Goal: Transaction & Acquisition: Purchase product/service

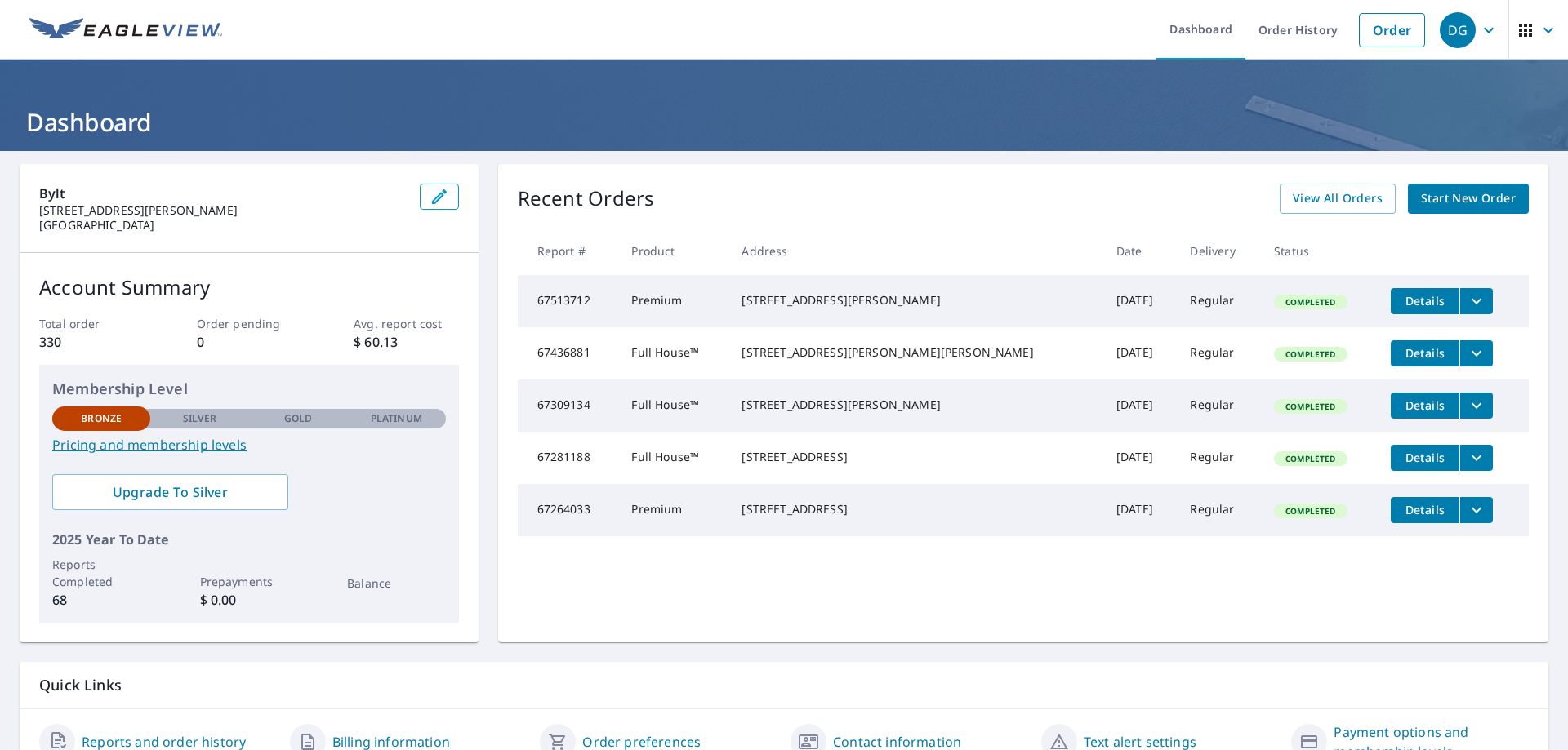
click at [1463, 199] on span "Start New Order" at bounding box center [1468, 198] width 95 height 20
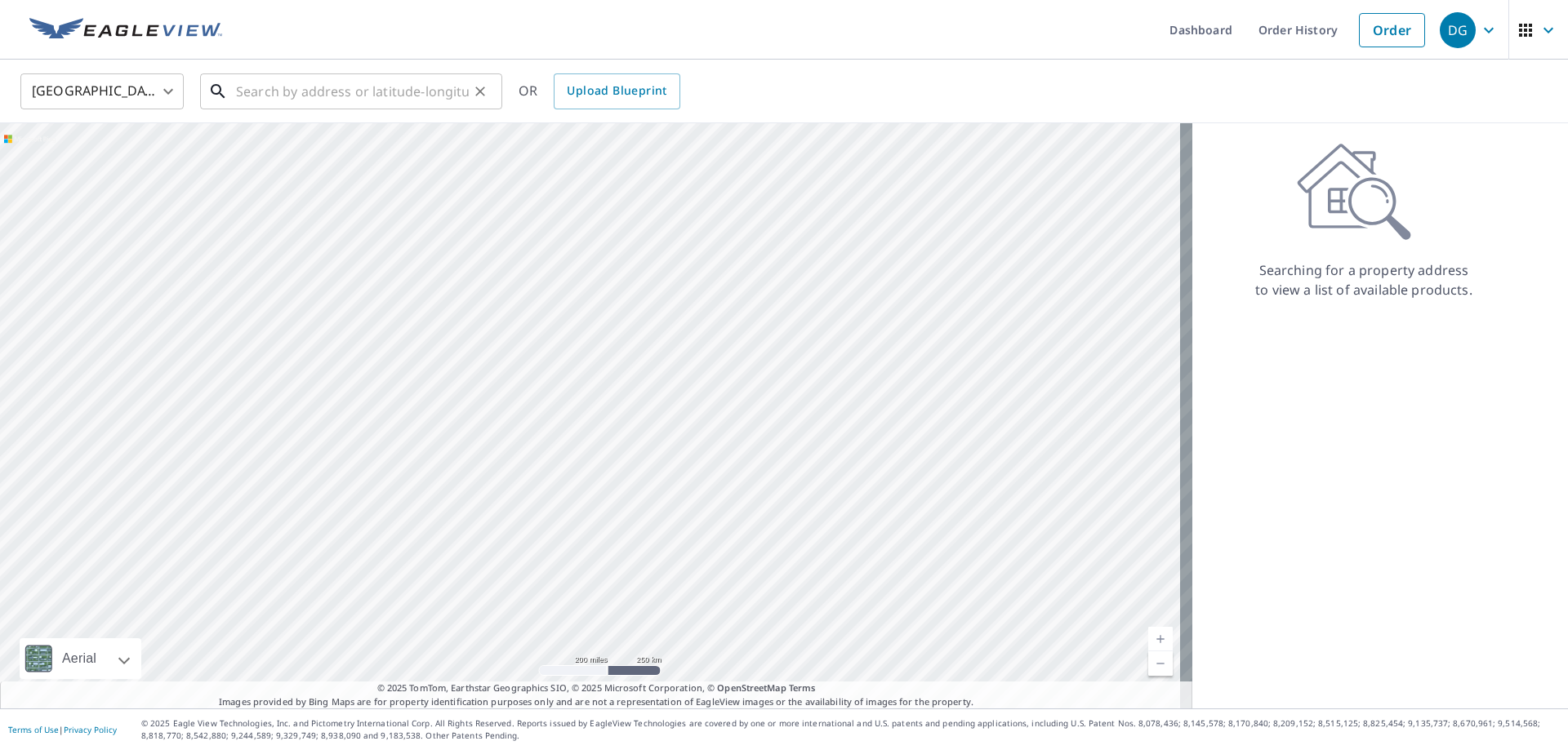
click at [365, 98] on input "text" at bounding box center [353, 91] width 233 height 46
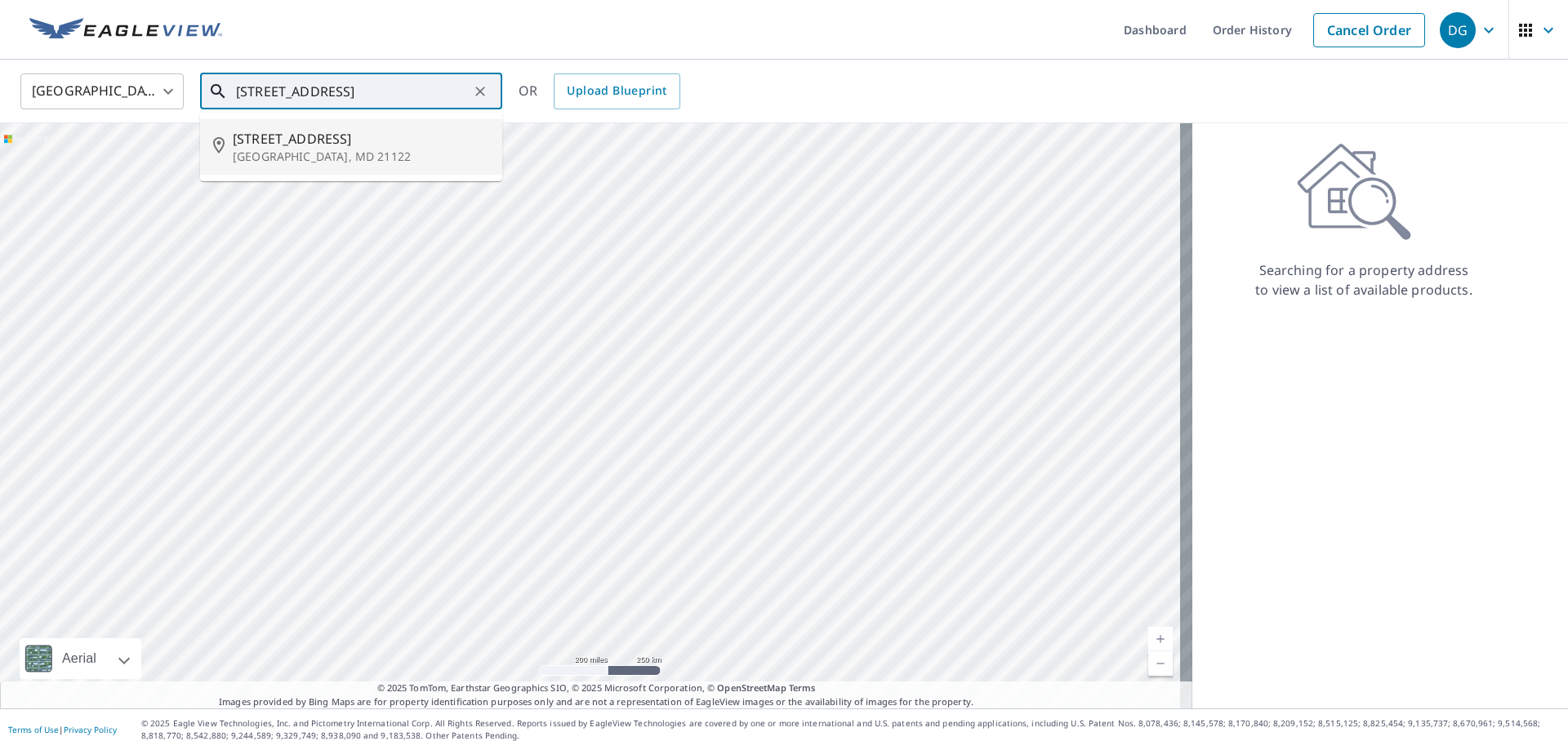
click at [322, 140] on span "[STREET_ADDRESS]" at bounding box center [361, 138] width 256 height 19
type input "[STREET_ADDRESS][PERSON_NAME]"
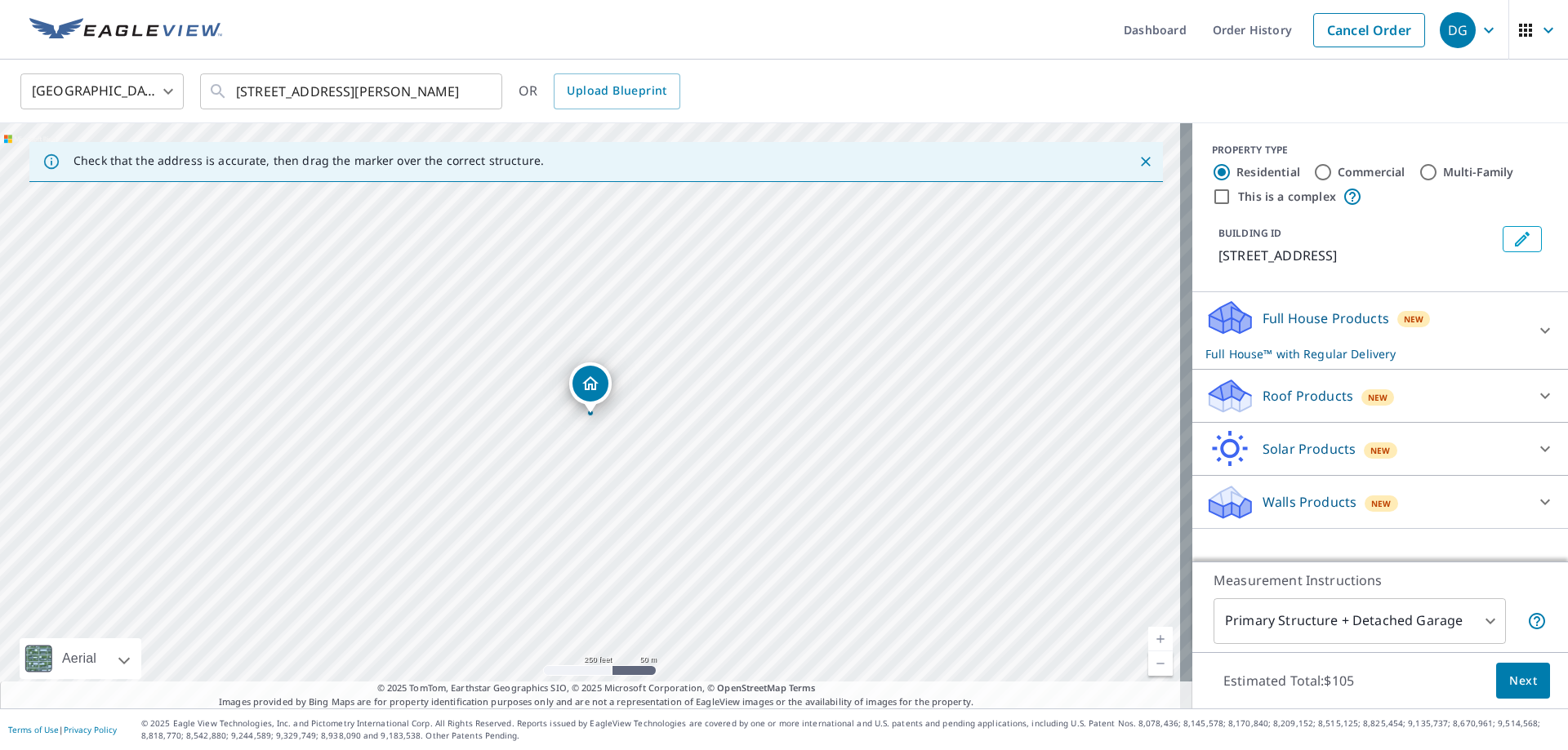
click at [1297, 332] on div "Full House Products New Full House™ with Regular Delivery" at bounding box center [1365, 331] width 320 height 64
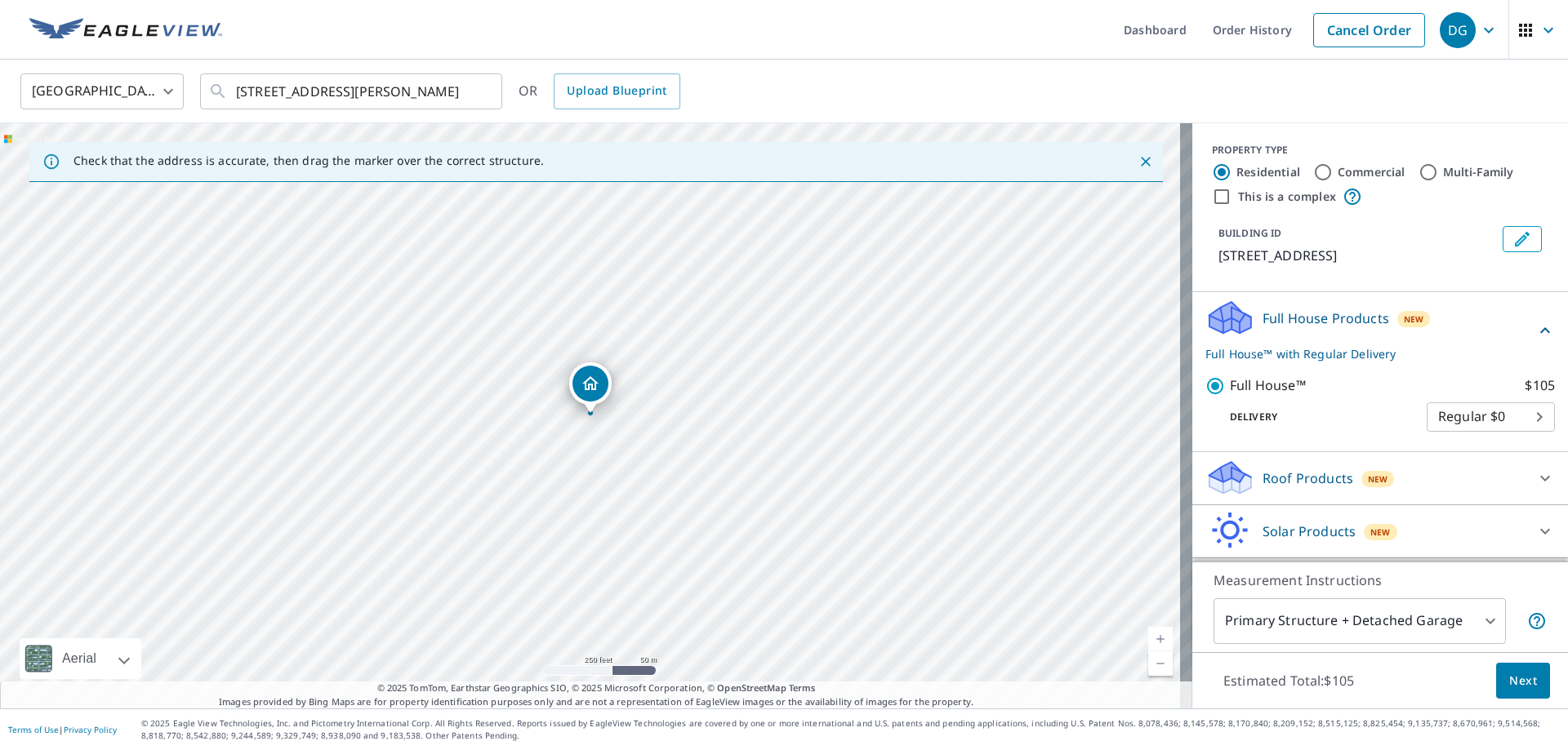
click at [1522, 681] on span "Next" at bounding box center [1523, 681] width 28 height 20
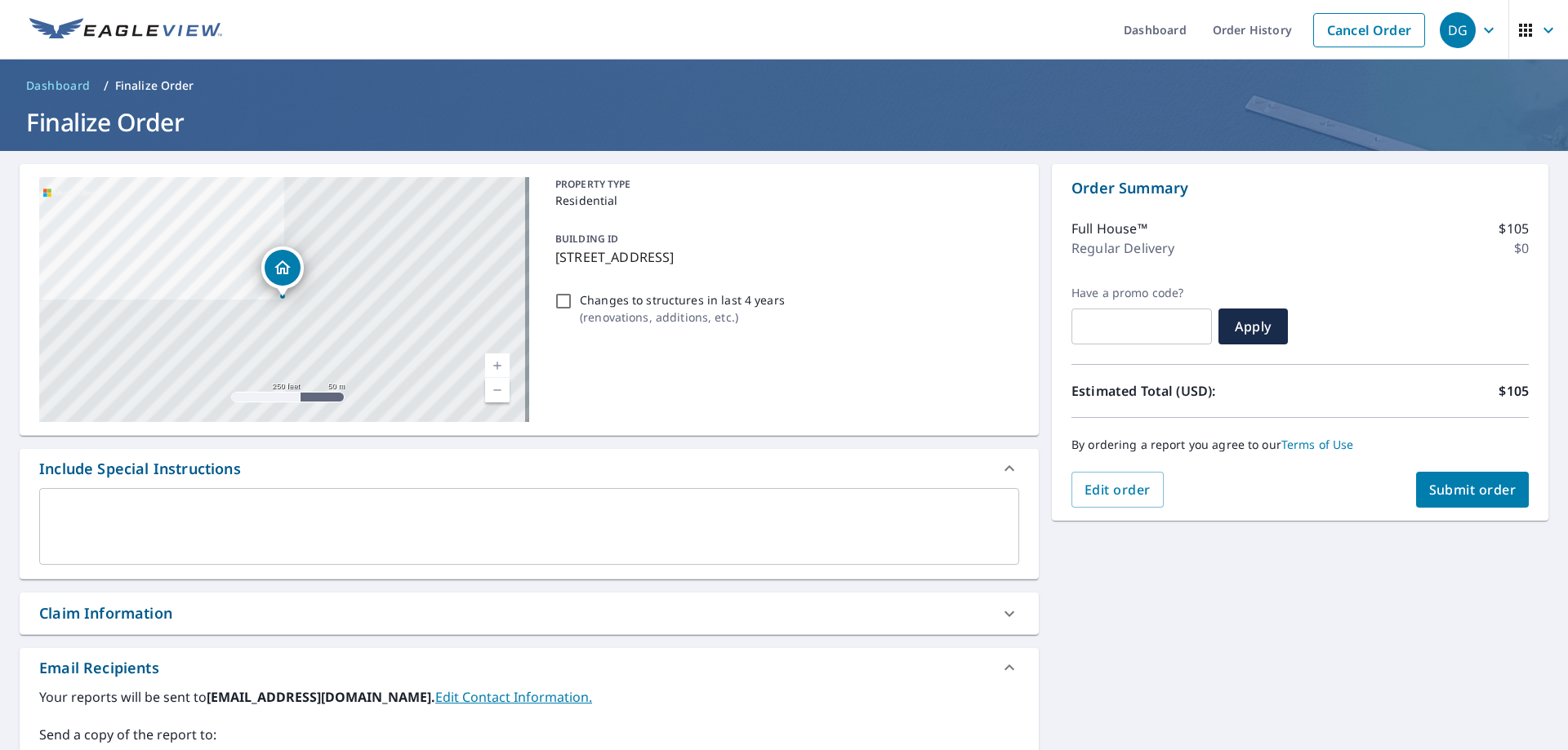
click at [1467, 489] on span "Submit order" at bounding box center [1473, 489] width 87 height 18
checkbox input "true"
